Goal: Task Accomplishment & Management: Manage account settings

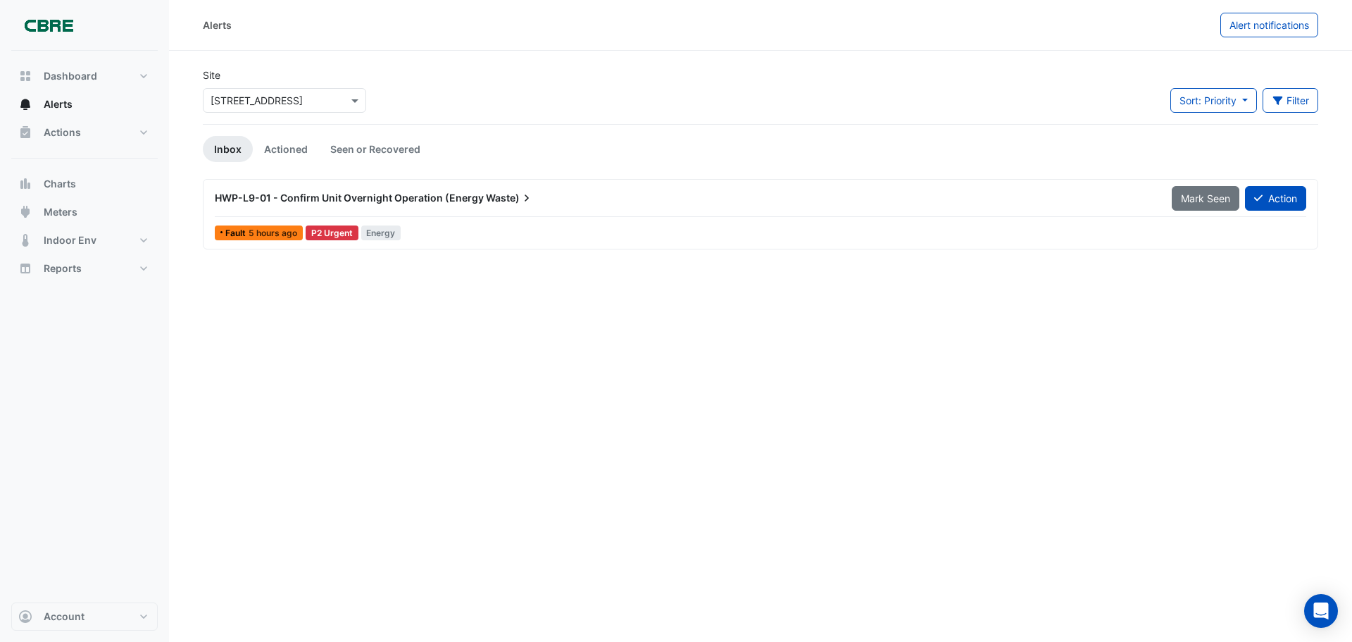
click at [411, 196] on span "HWP-L9-01 - Confirm Unit Overnight Operation (Energy" at bounding box center [349, 198] width 269 height 12
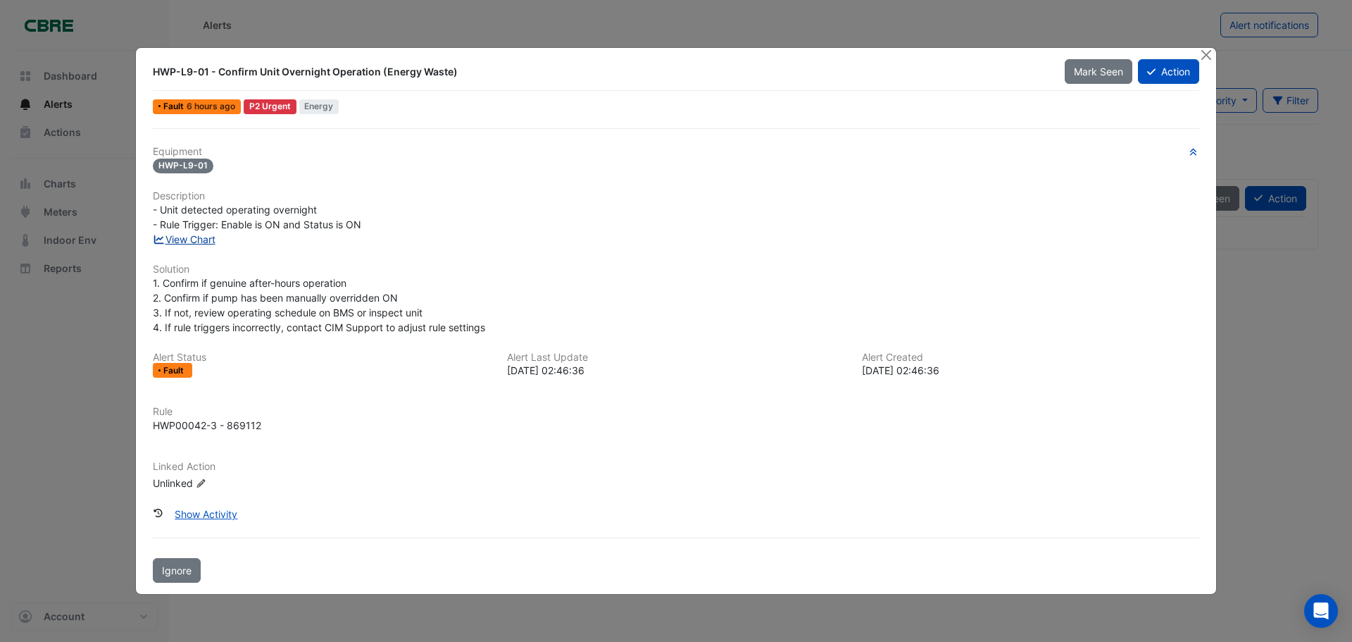
click at [198, 243] on link "View Chart" at bounding box center [184, 239] width 63 height 12
click at [1205, 54] on button "Close" at bounding box center [1206, 55] width 15 height 15
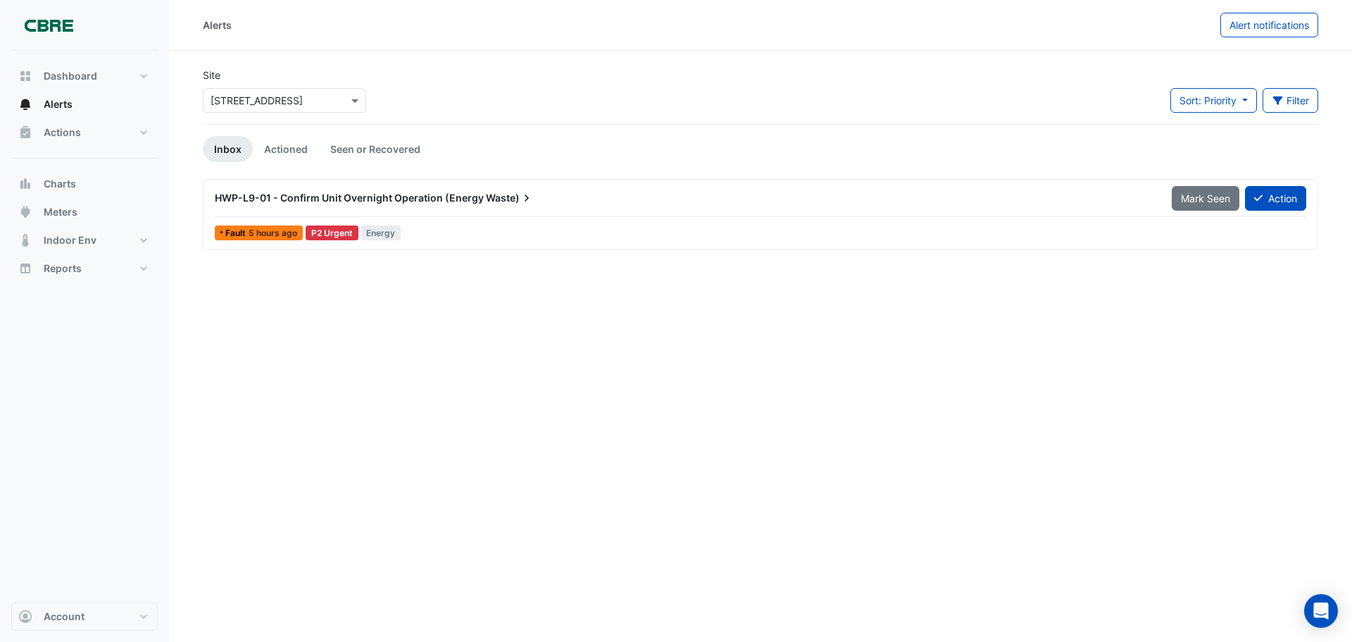
click at [1201, 206] on button "Mark Seen" at bounding box center [1206, 198] width 68 height 25
click at [1187, 192] on span "Mark Seen" at bounding box center [1205, 198] width 49 height 12
click at [273, 142] on link "Actioned" at bounding box center [286, 149] width 66 height 26
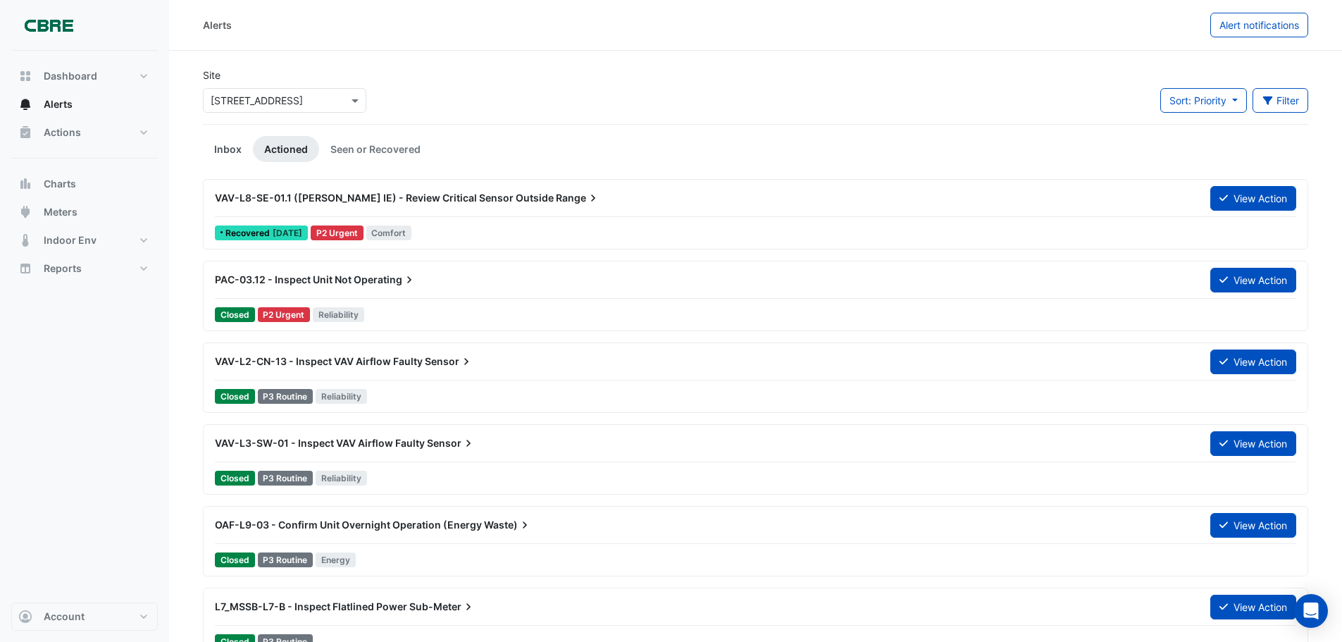
click at [238, 144] on link "Inbox" at bounding box center [228, 149] width 50 height 26
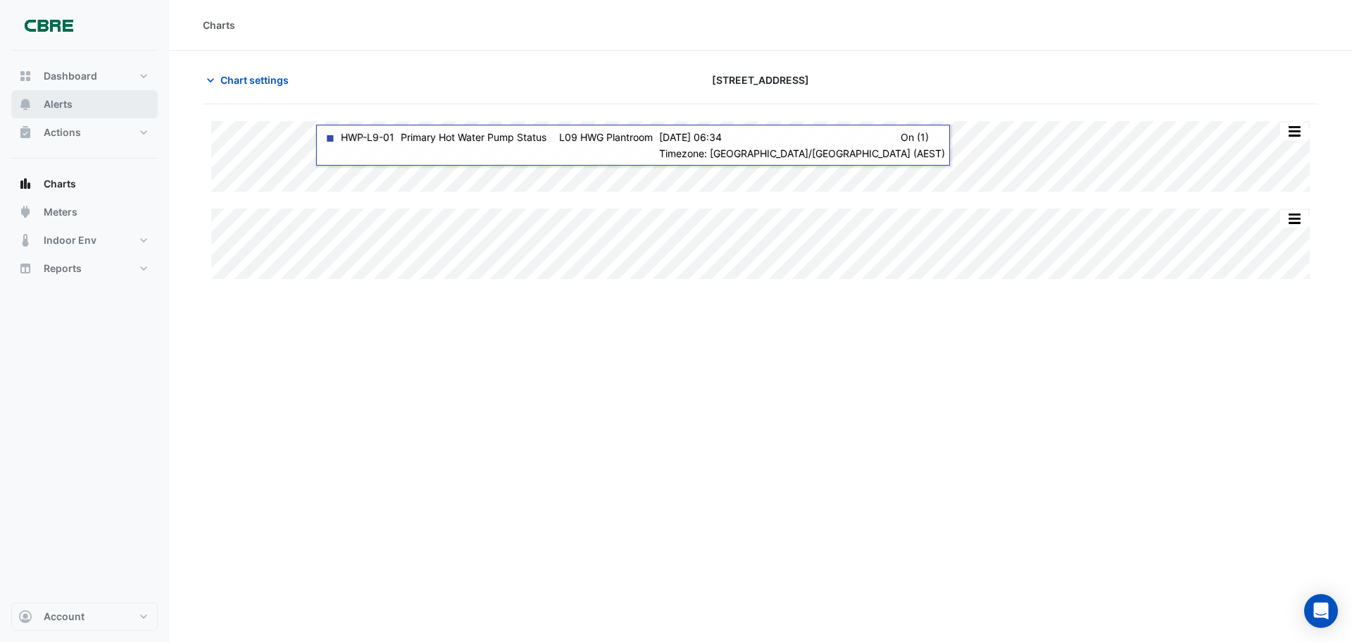
click at [56, 97] on span "Alerts" at bounding box center [58, 104] width 29 height 14
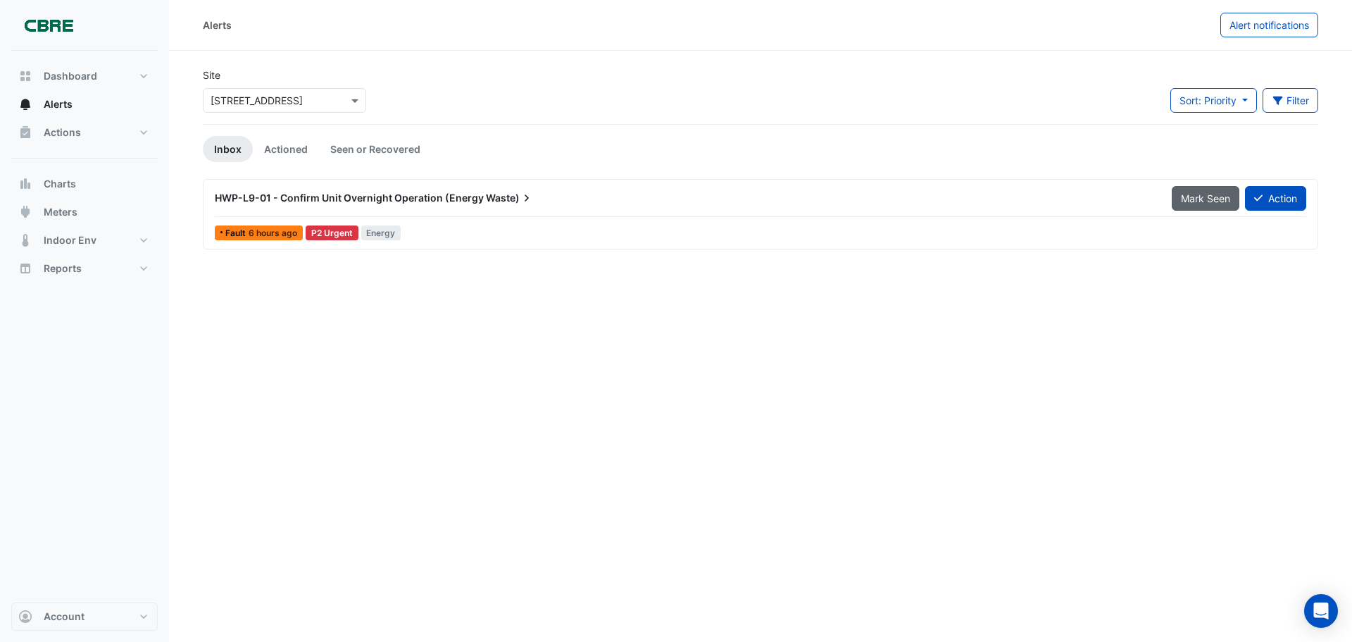
click at [1190, 200] on span "Mark Seen" at bounding box center [1205, 198] width 49 height 12
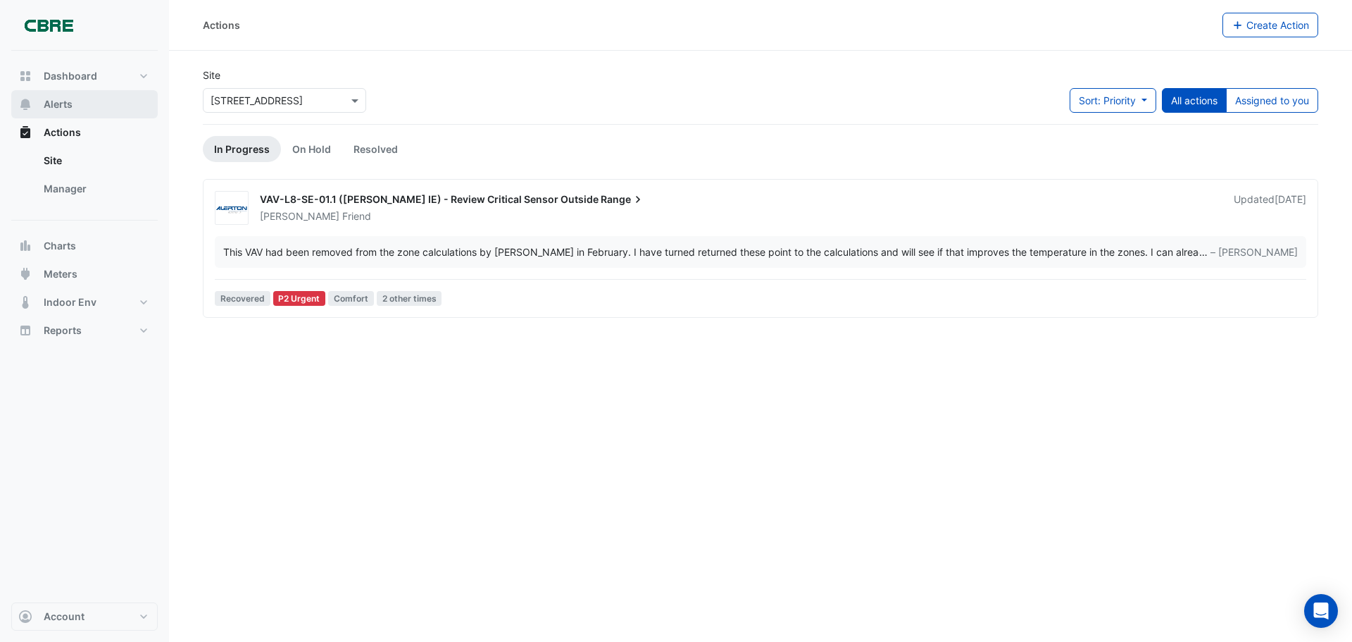
click at [44, 103] on span "Alerts" at bounding box center [58, 104] width 29 height 14
